Goal: Information Seeking & Learning: Learn about a topic

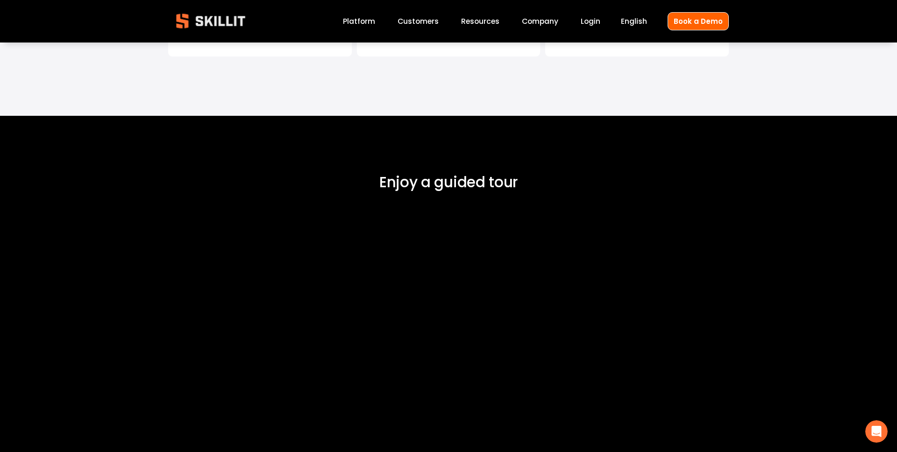
scroll to position [3167, 0]
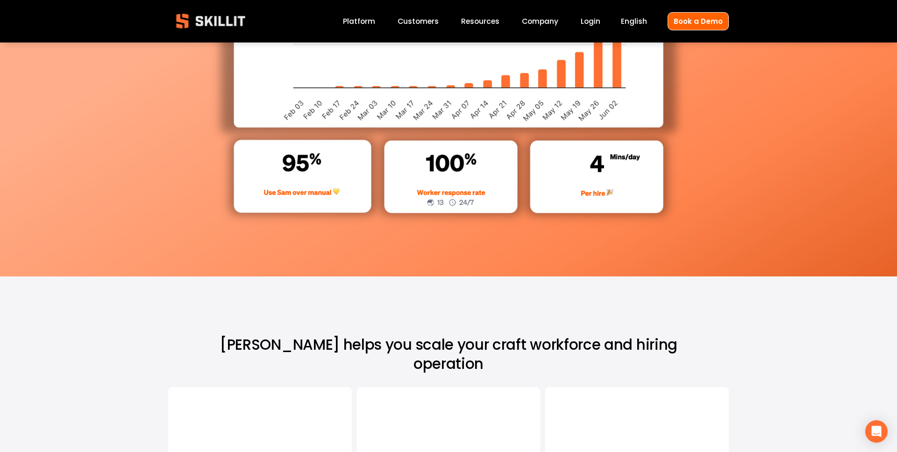
scroll to position [4454, 0]
